Goal: Information Seeking & Learning: Check status

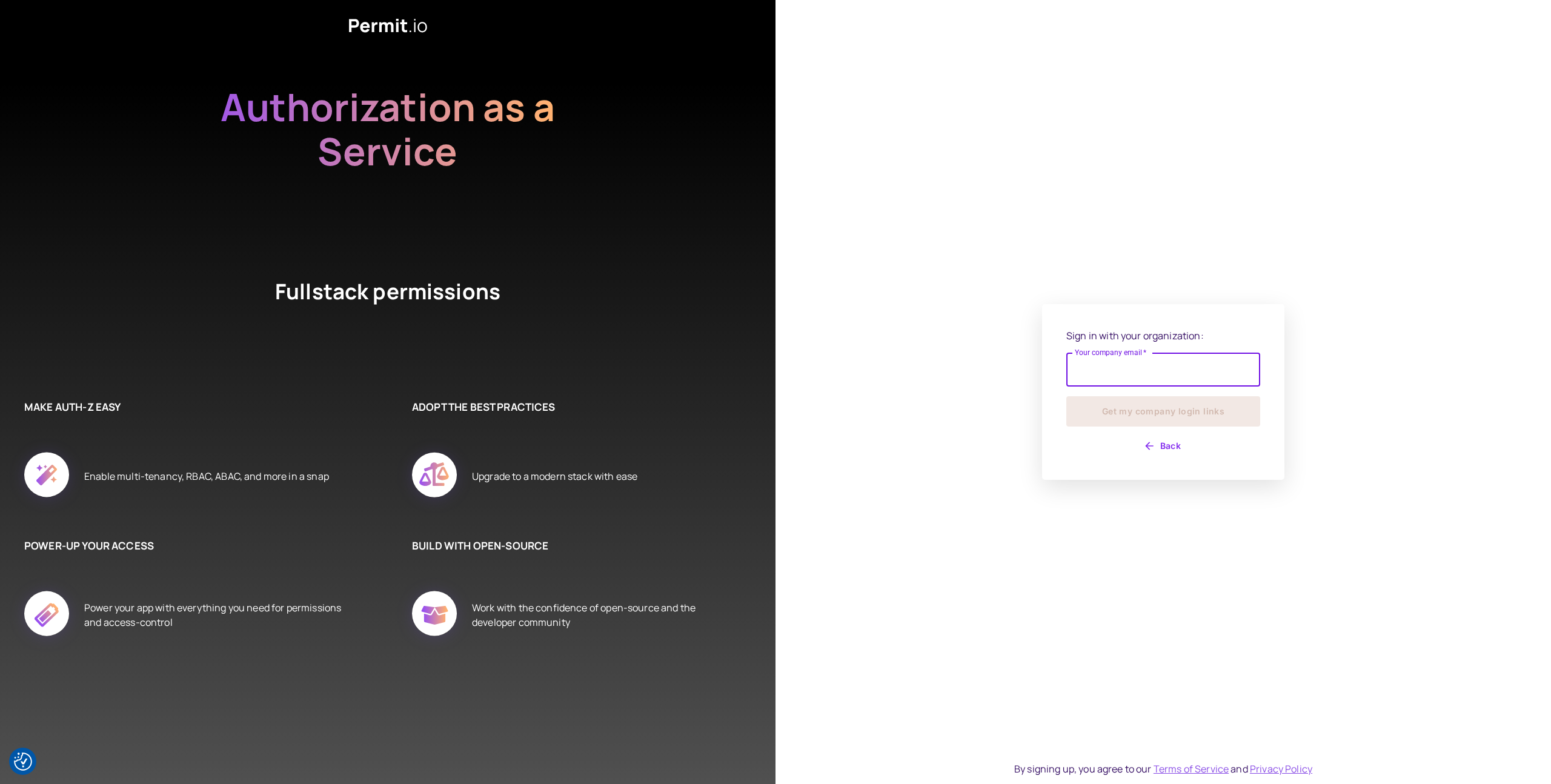
click at [1165, 371] on input "Your company email   *" at bounding box center [1163, 369] width 194 height 34
click at [1133, 373] on input "**********" at bounding box center [1163, 369] width 194 height 34
type input "**********"
click at [1067, 396] on button "Get my company login links" at bounding box center [1163, 411] width 194 height 30
click at [1176, 406] on button "Get my company login links" at bounding box center [1163, 411] width 194 height 30
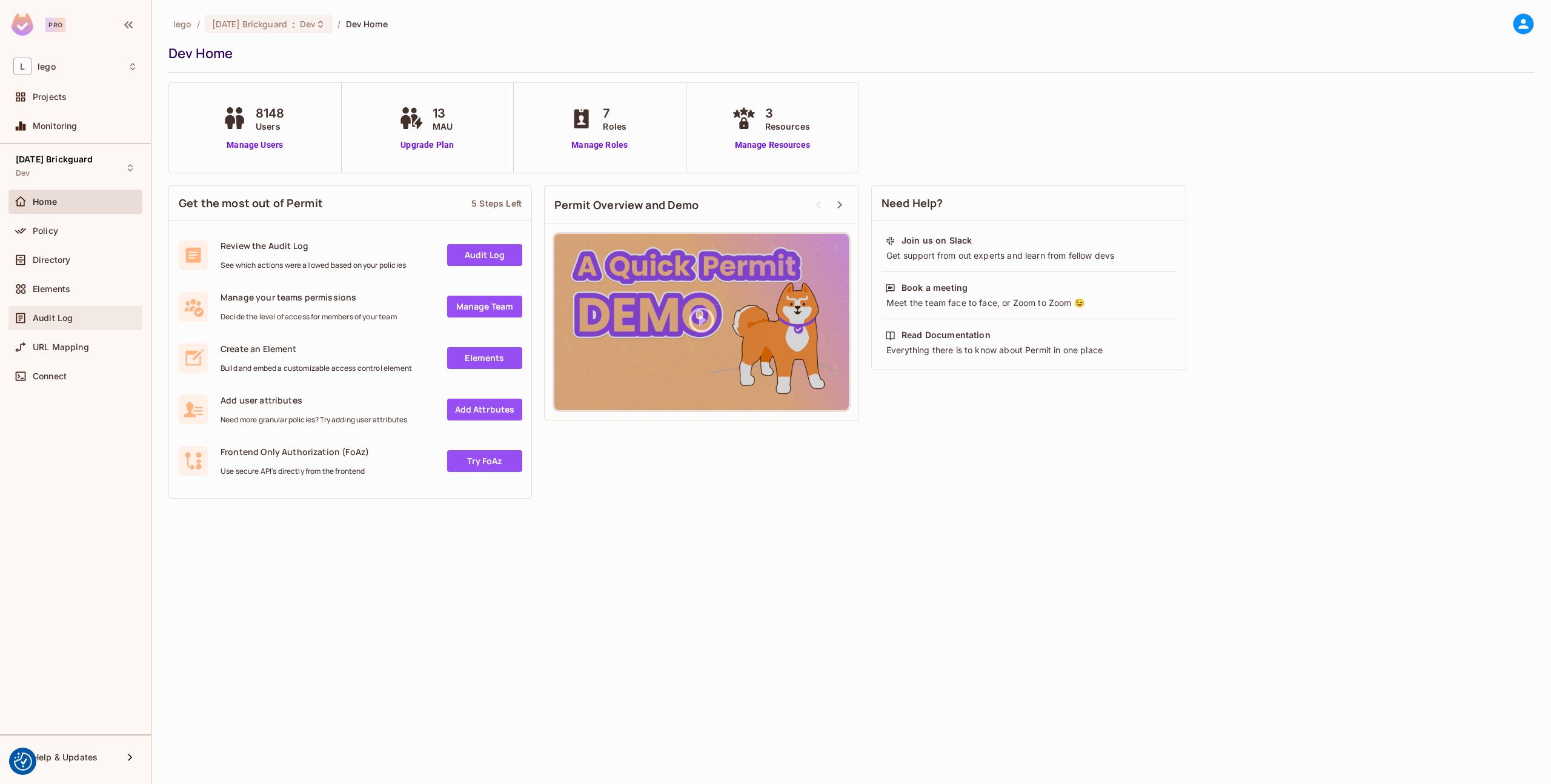
click at [66, 321] on span "Audit Log" at bounding box center [52, 318] width 40 height 9
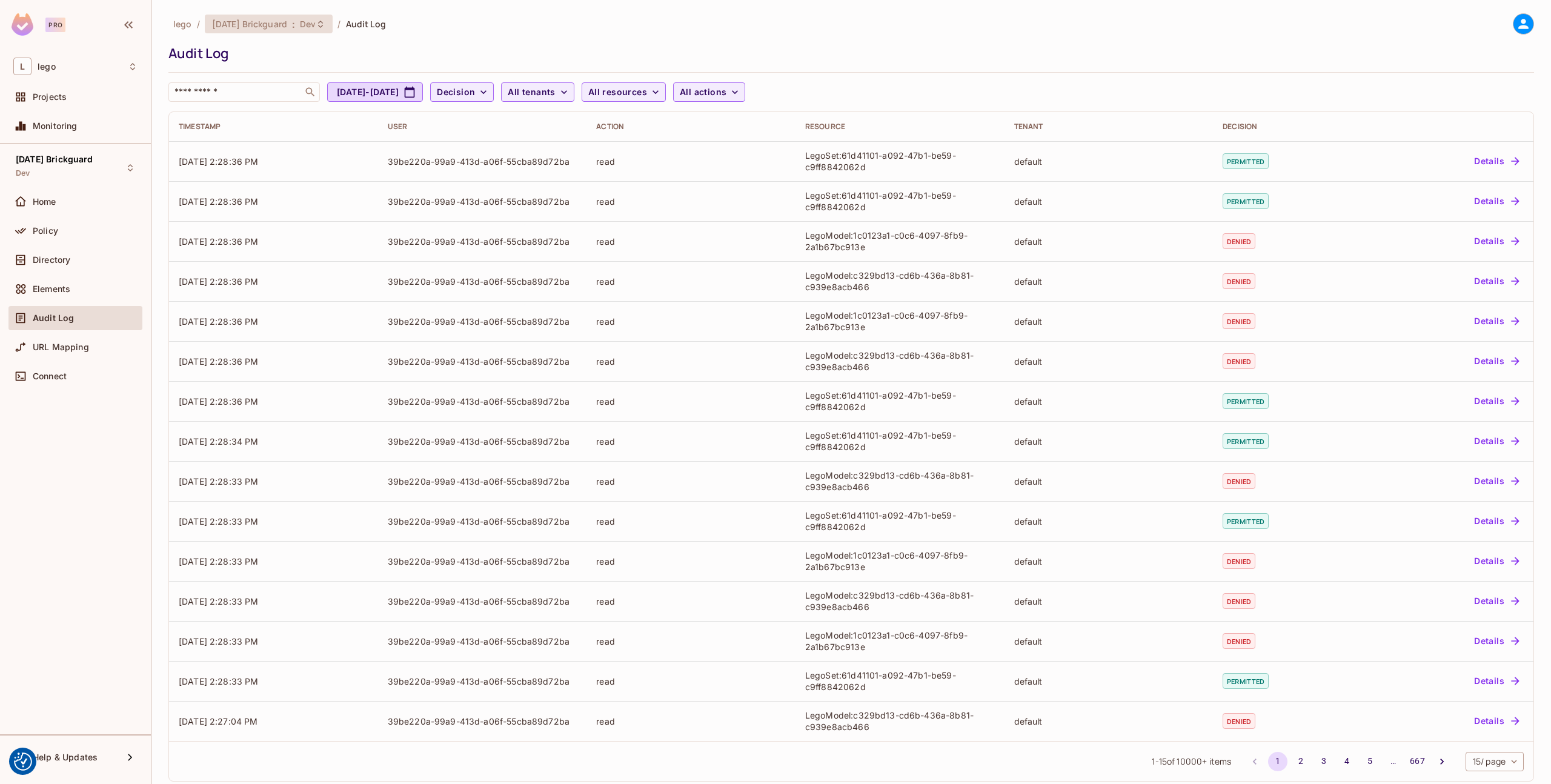
click at [314, 26] on span "Dev" at bounding box center [307, 23] width 16 height 12
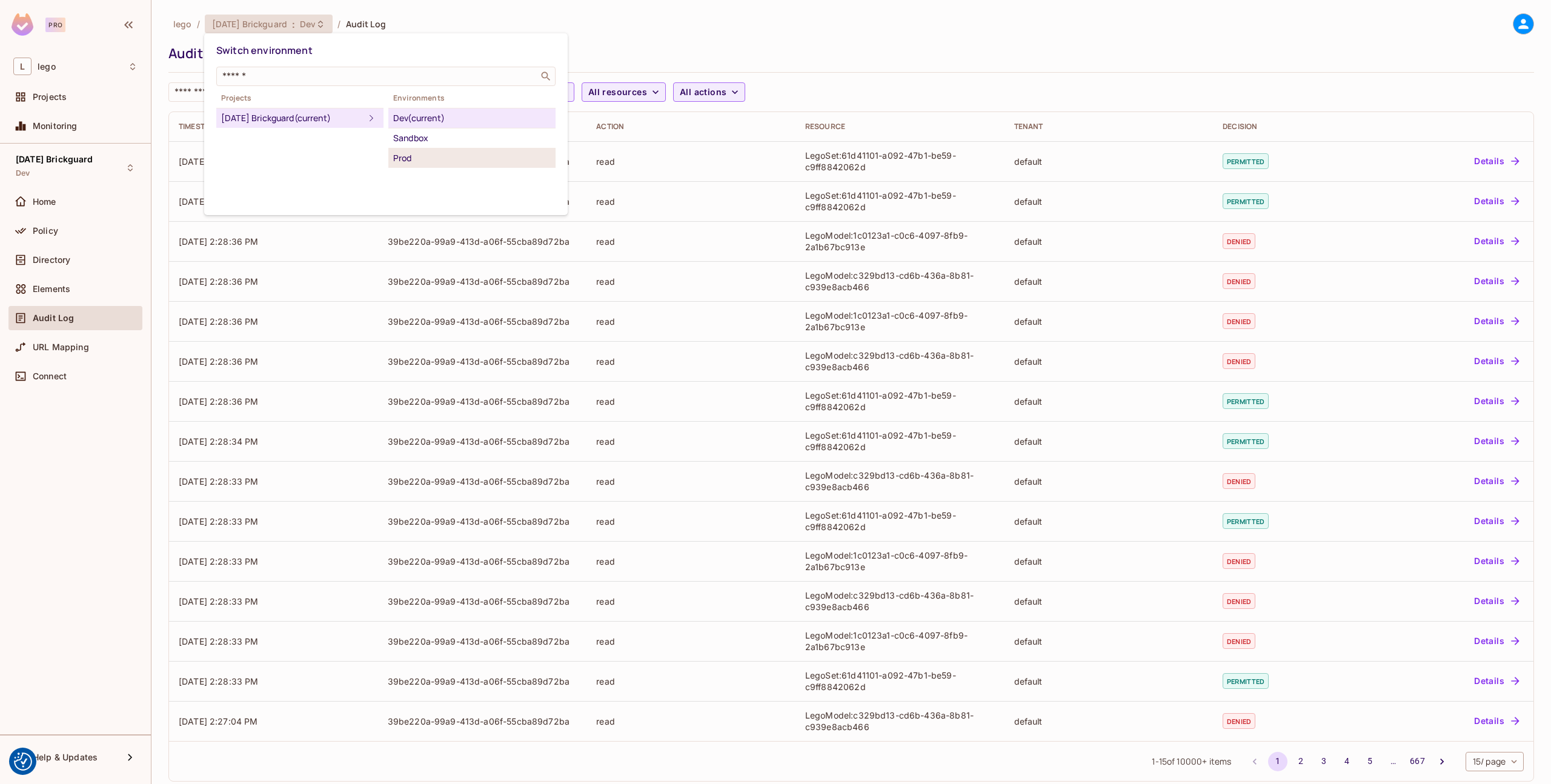
click at [412, 154] on div "Prod" at bounding box center [472, 158] width 158 height 15
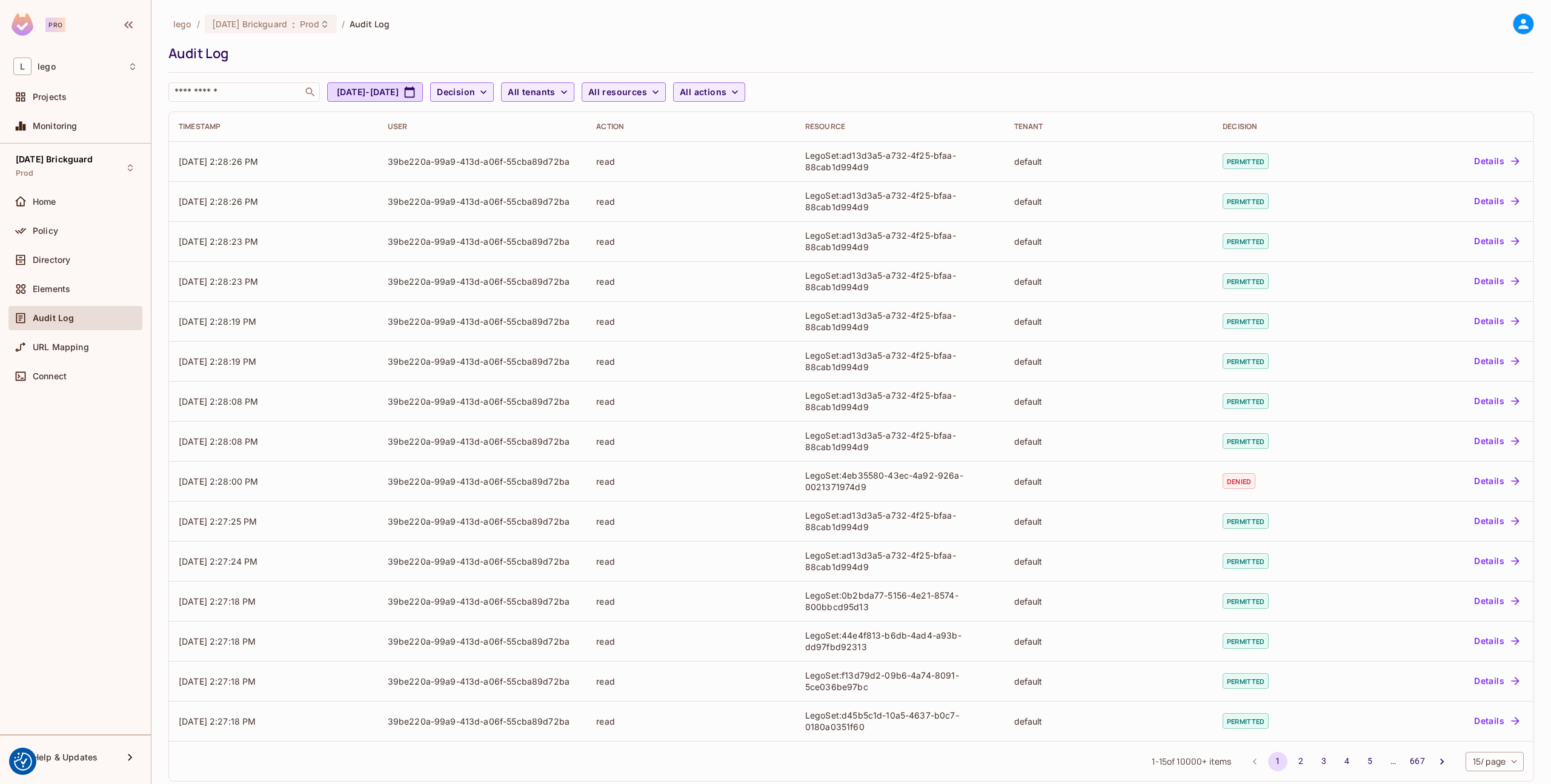
click at [1020, 87] on div "​ Aug 9, 2025 - Sep 9, 2025 Decision All tenants All resources All actions" at bounding box center [848, 92] width 1360 height 20
click at [1201, 50] on div "Audit Log" at bounding box center [848, 53] width 1360 height 18
click at [901, 39] on div "lego / 08.01.11 Brickguard : Prod / Audit Log Audit Log ​ Aug 9, 2025 - Sep 9, …" at bounding box center [851, 57] width 1366 height 88
click at [1268, 72] on div at bounding box center [851, 72] width 1366 height 1
click at [320, 23] on icon at bounding box center [325, 24] width 9 height 9
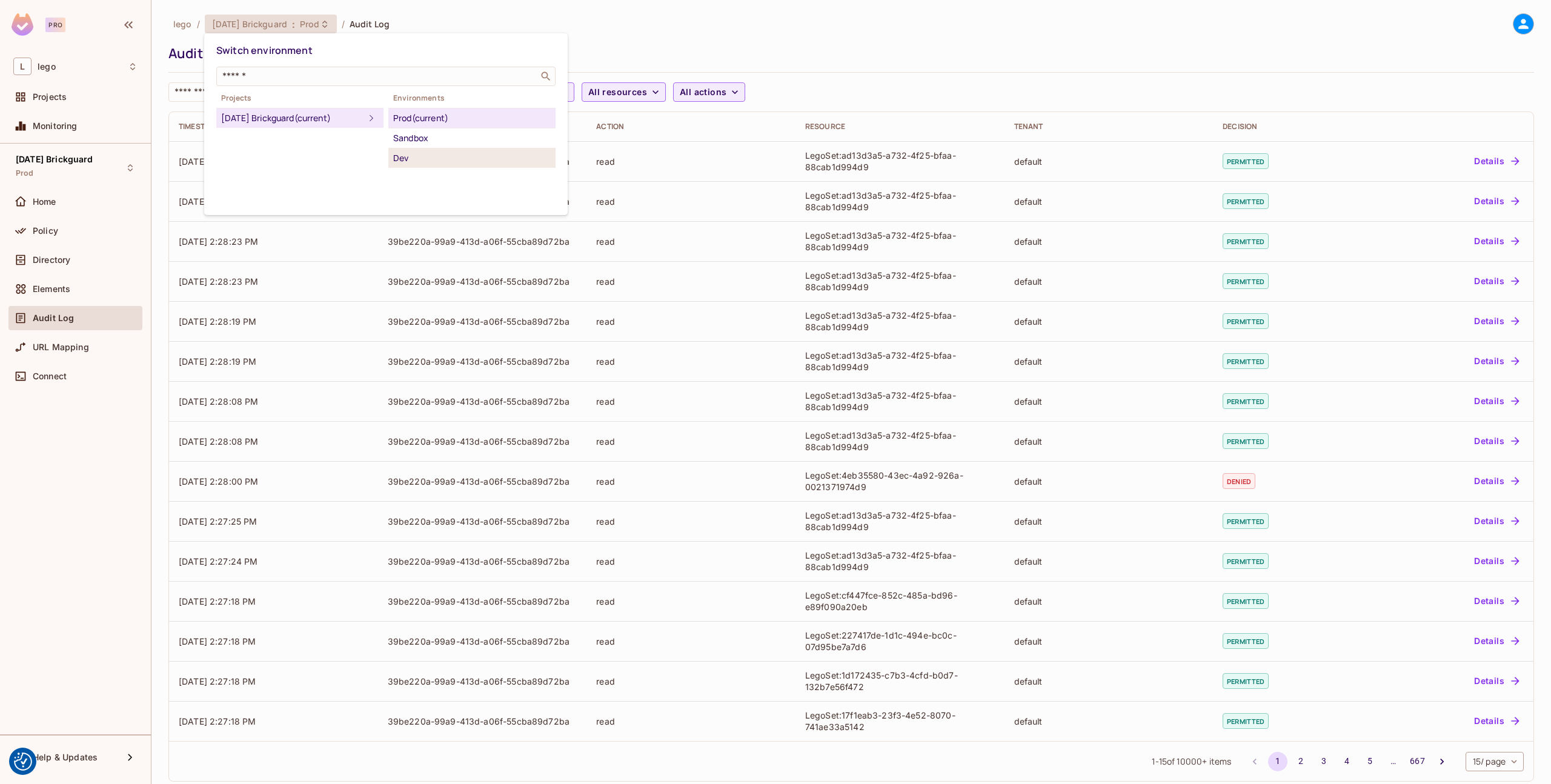
click at [404, 154] on div "Dev" at bounding box center [472, 158] width 158 height 15
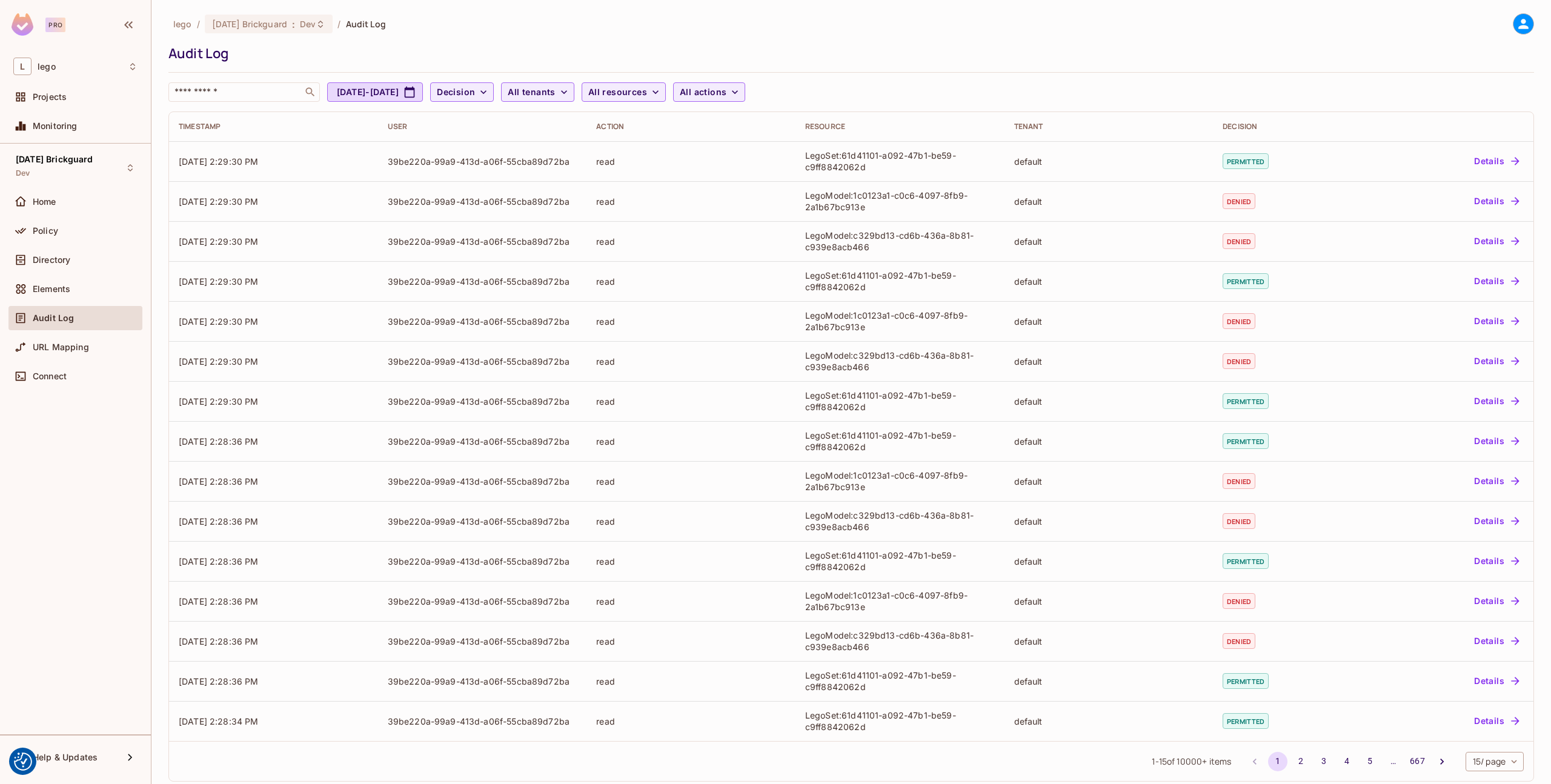
click at [903, 45] on div "Audit Log" at bounding box center [848, 53] width 1360 height 18
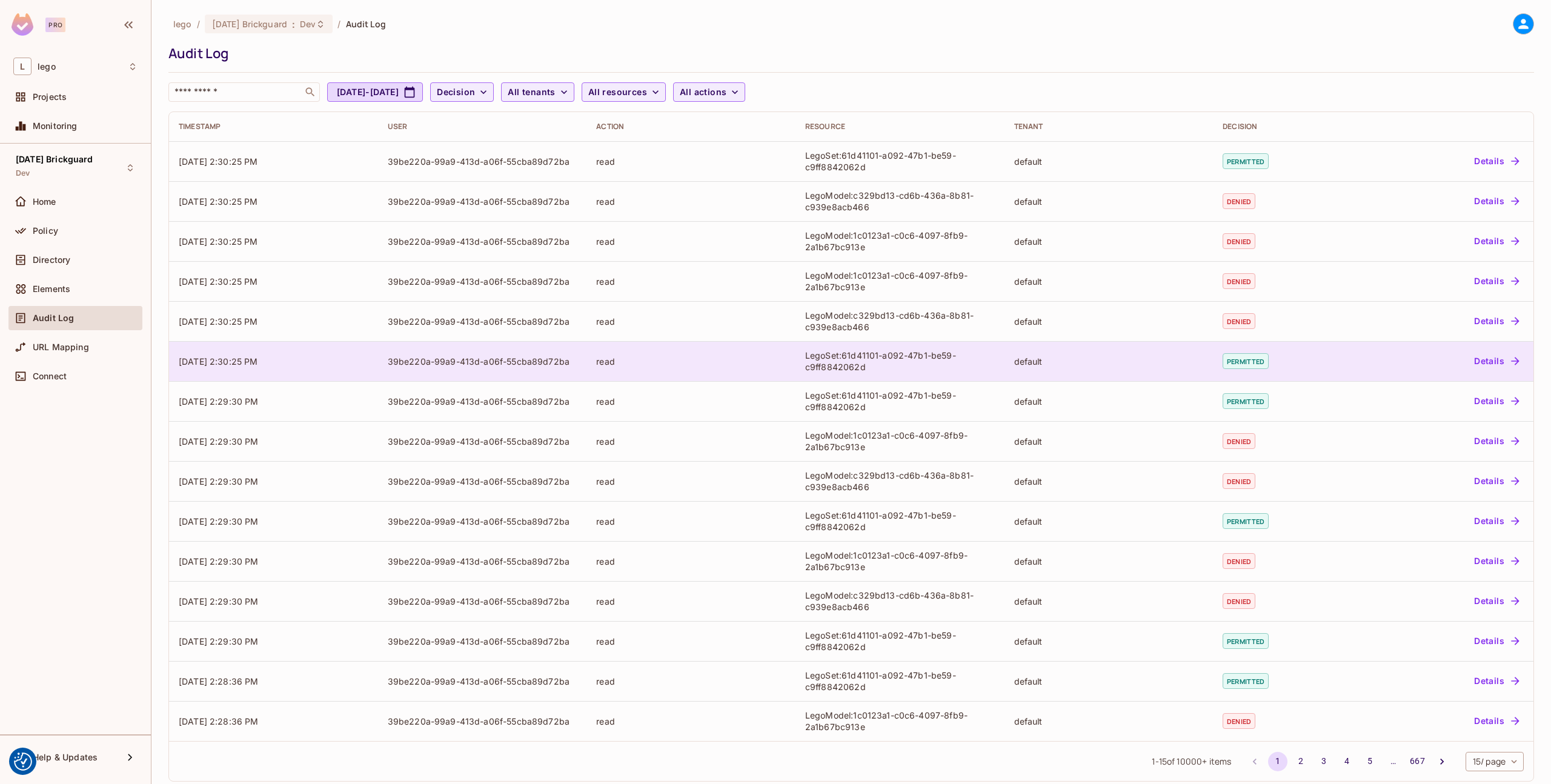
drag, startPoint x: 281, startPoint y: 368, endPoint x: 904, endPoint y: 360, distance: 623.1
click at [904, 360] on tr "09/09/2025 2:30:25 PM 39be220a-99a9-413d-a06f-55cba89d72ba read LegoSet:61d4110…" at bounding box center [851, 360] width 1365 height 40
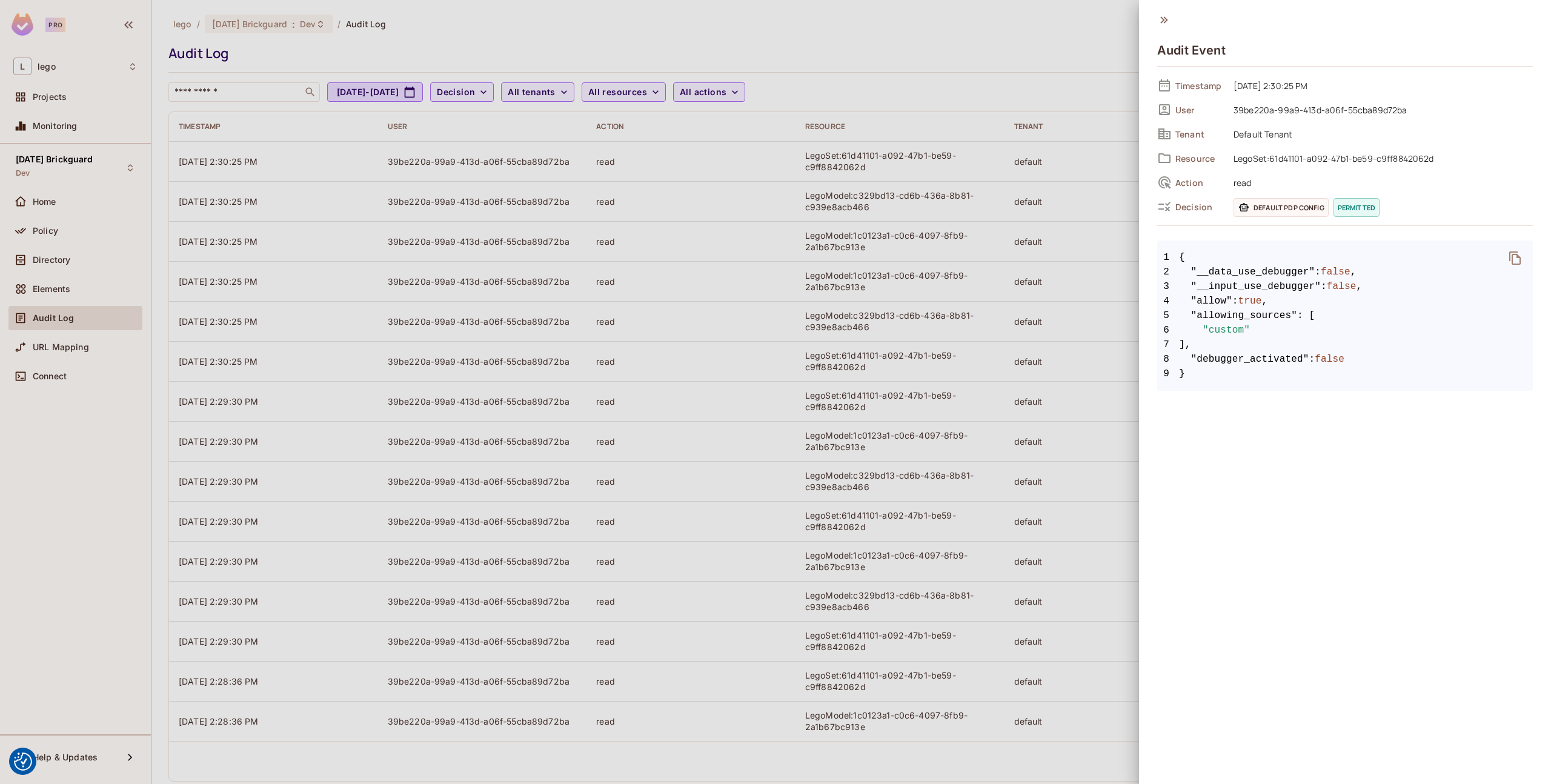
click at [905, 341] on div at bounding box center [776, 392] width 1551 height 784
